Goal: Information Seeking & Learning: Learn about a topic

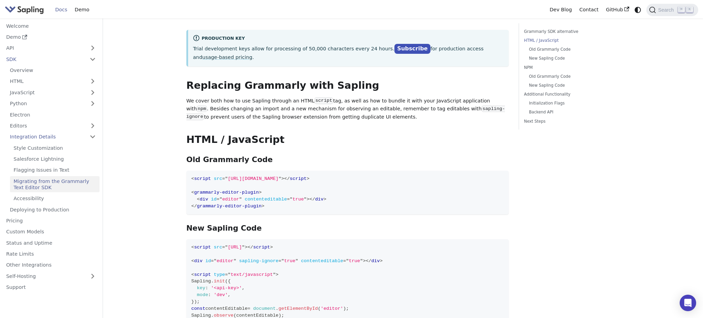
scroll to position [287, 0]
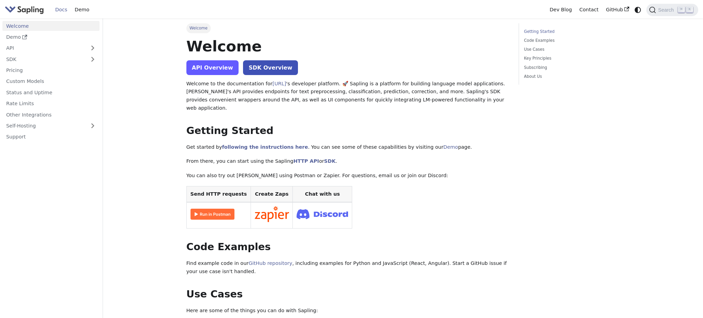
click at [213, 67] on link "API Overview" at bounding box center [212, 67] width 52 height 15
click at [258, 72] on link "SDK Overview" at bounding box center [270, 67] width 55 height 15
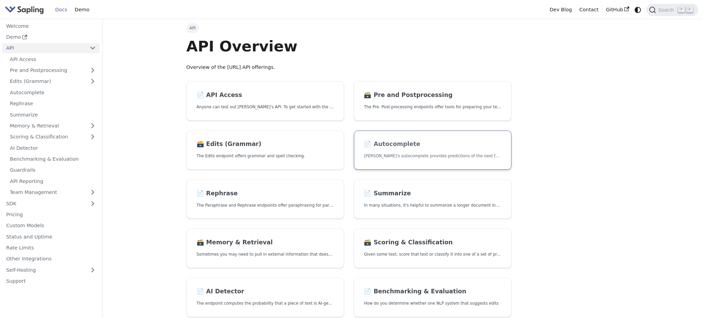
click at [422, 154] on p "Sapling's autocomplete provides predictions of the next few characters or words" at bounding box center [432, 156] width 137 height 7
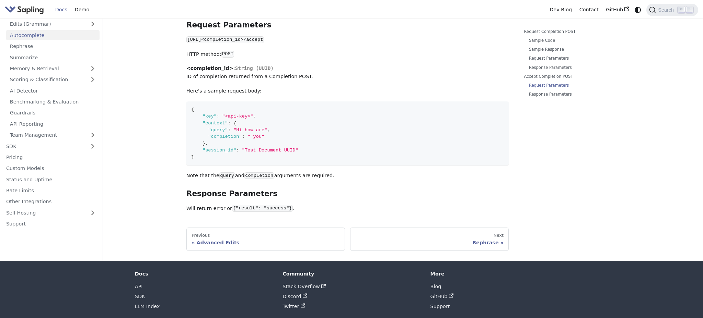
scroll to position [641, 0]
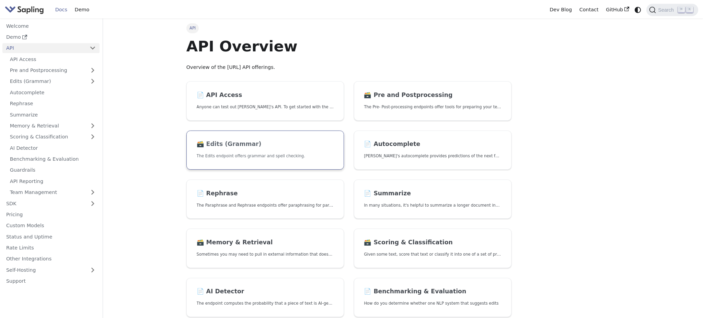
click at [261, 160] on link "🗃️ Edits (Grammar) The Edits endpoint offers grammar and spell checking." at bounding box center [264, 150] width 157 height 39
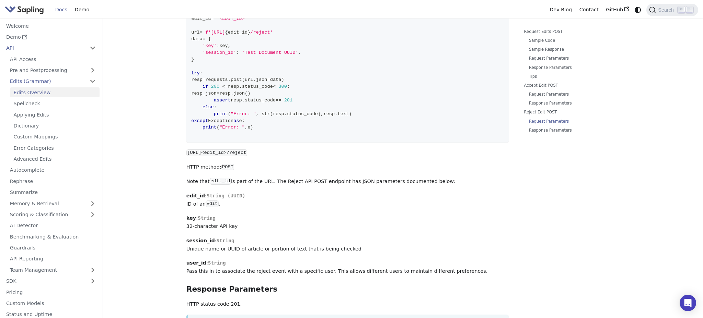
scroll to position [1738, 0]
